Goal: Task Accomplishment & Management: Use online tool/utility

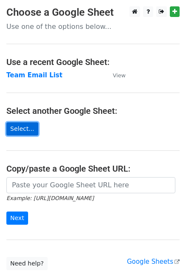
click at [19, 130] on link "Select..." at bounding box center [22, 128] width 32 height 13
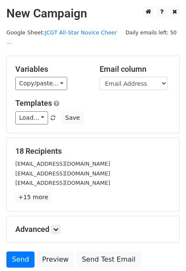
scroll to position [58, 0]
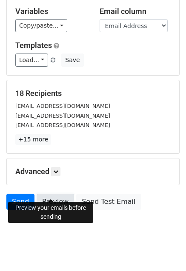
click at [62, 194] on link "Preview" at bounding box center [55, 202] width 37 height 16
click at [54, 167] on link at bounding box center [55, 171] width 9 height 9
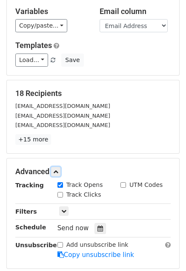
scroll to position [92, 0]
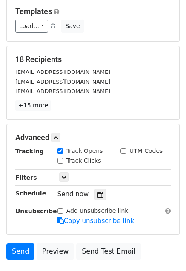
click at [83, 156] on label "Track Clicks" at bounding box center [83, 160] width 35 height 9
click at [63, 158] on input "Track Clicks" at bounding box center [60, 161] width 6 height 6
checkbox input "true"
click at [63, 172] on link at bounding box center [63, 176] width 9 height 9
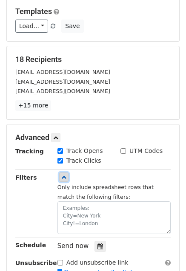
click at [62, 174] on icon at bounding box center [63, 176] width 5 height 5
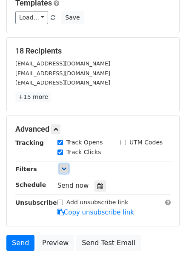
scroll to position [102, 0]
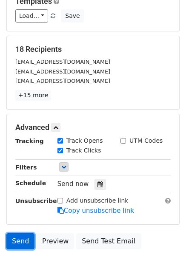
click at [19, 233] on link "Send" at bounding box center [20, 241] width 28 height 16
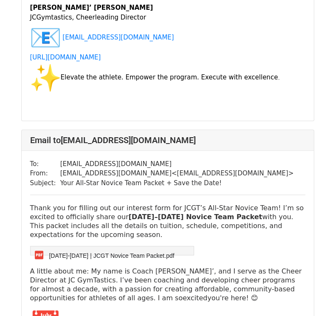
scroll to position [393, 0]
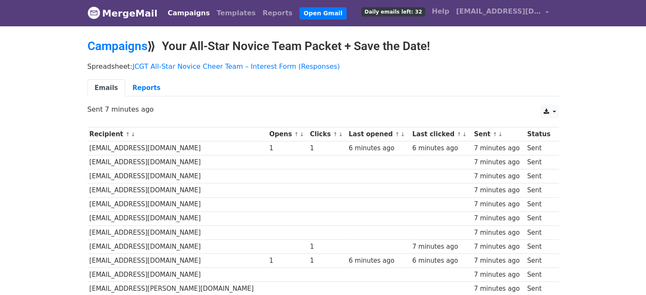
scroll to position [82, 0]
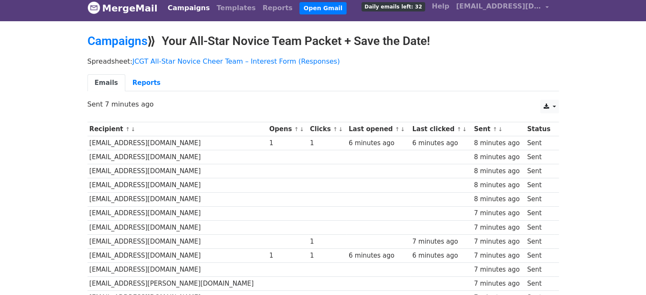
scroll to position [3, 0]
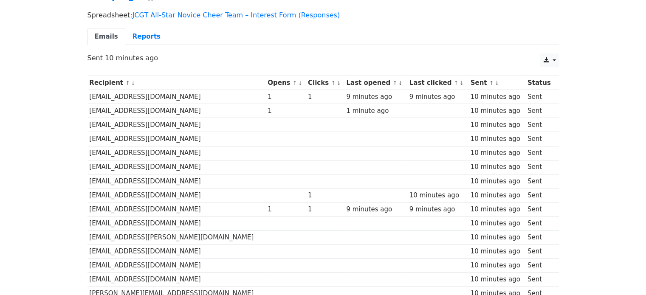
scroll to position [51, 0]
